Goal: Information Seeking & Learning: Learn about a topic

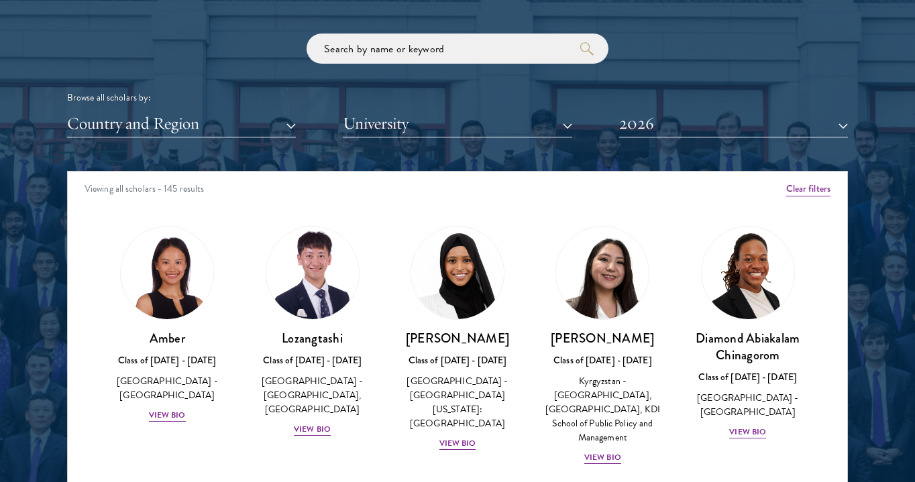
scroll to position [1770, 0]
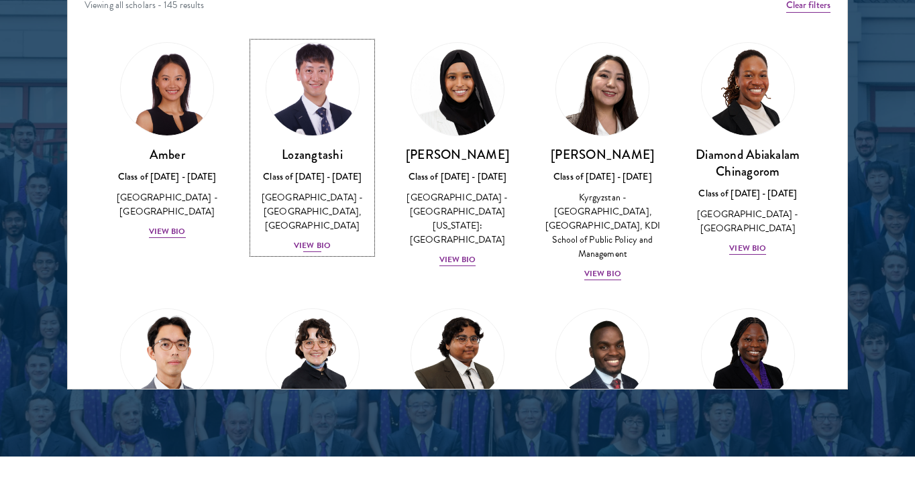
click at [307, 110] on img at bounding box center [313, 90] width 102 height 102
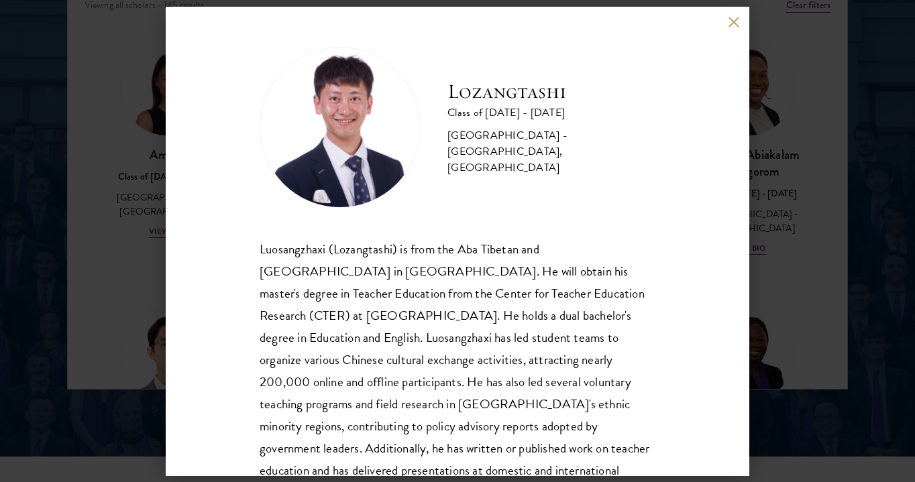
scroll to position [46, 0]
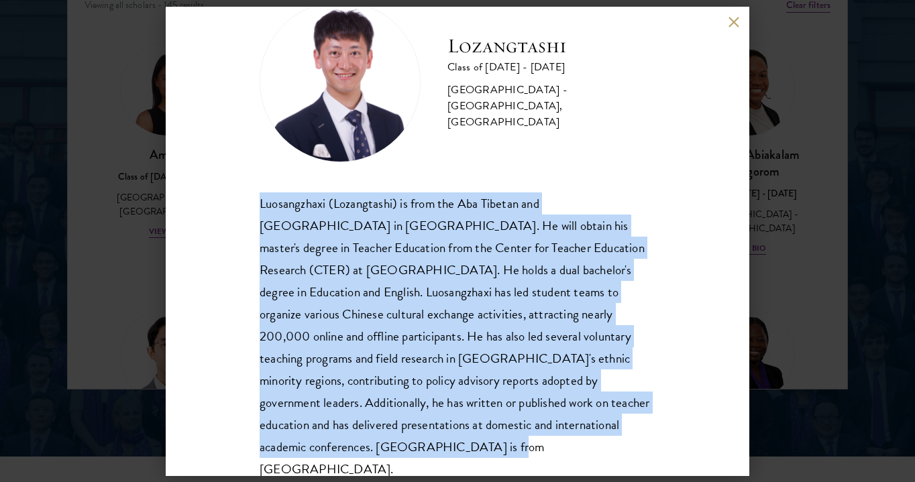
drag, startPoint x: 259, startPoint y: 200, endPoint x: 621, endPoint y: 417, distance: 421.5
click at [621, 418] on div "Luosangzhaxi (Lozangtashi) is from the Aba Tibetan and [GEOGRAPHIC_DATA] in [GE…" at bounding box center [458, 337] width 396 height 288
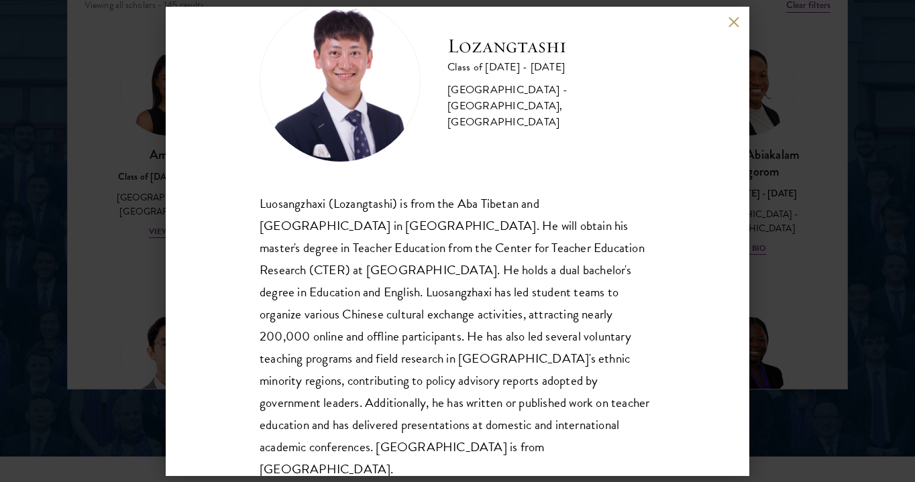
click at [766, 319] on div "Lozangtashi Class of [DATE] - [DATE] [GEOGRAPHIC_DATA] - [GEOGRAPHIC_DATA], [GE…" at bounding box center [457, 241] width 915 height 482
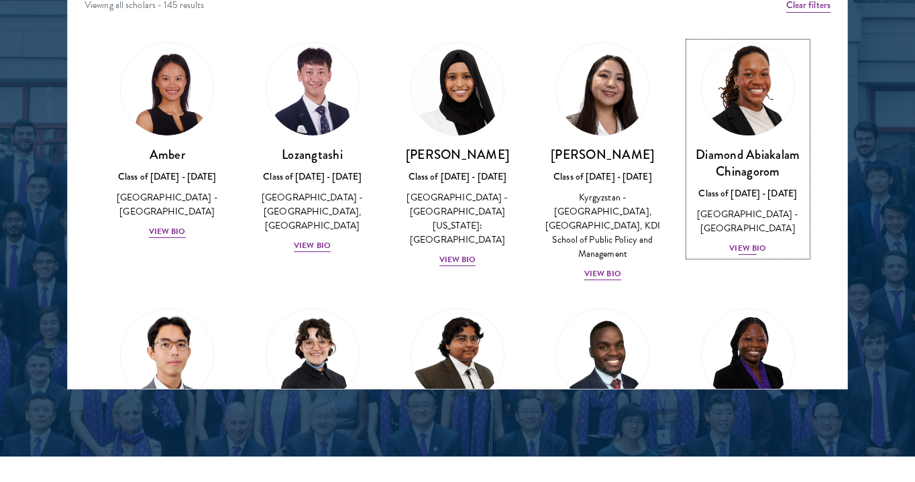
click at [753, 117] on img at bounding box center [748, 90] width 102 height 102
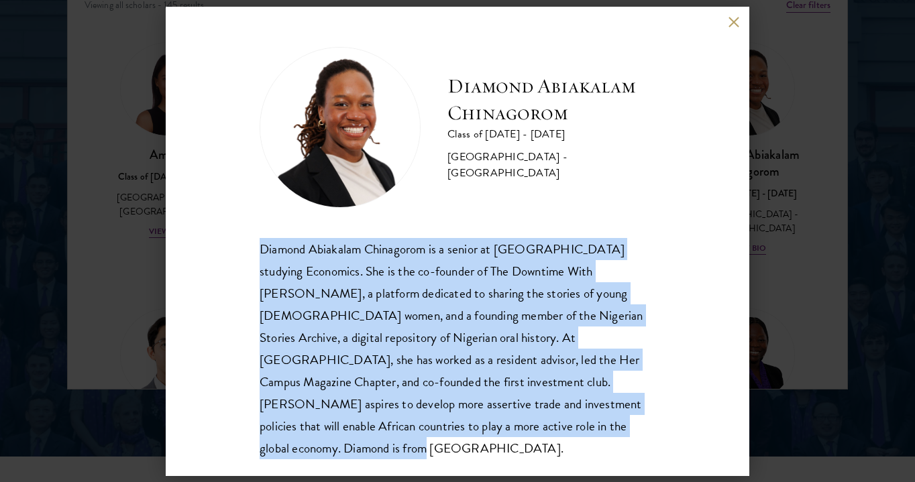
copy div "Diamond Abiakalam Chinagorom is a senior at [GEOGRAPHIC_DATA] studying Economic…"
drag, startPoint x: 258, startPoint y: 242, endPoint x: 592, endPoint y: 429, distance: 382.3
click at [592, 430] on div "Diamond Abiakalam [GEOGRAPHIC_DATA] Class of [DATE] - [DATE] [GEOGRAPHIC_DATA] …" at bounding box center [458, 242] width 584 height 470
